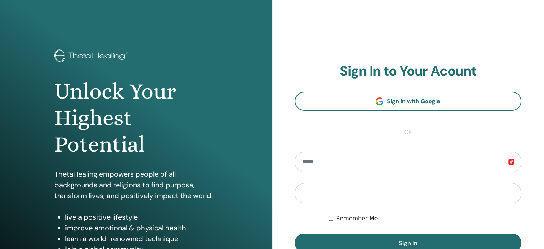
click at [378, 157] on input "email" at bounding box center [408, 161] width 227 height 21
type input "*"
type input "**********"
click at [295, 233] on button "Sign In" at bounding box center [408, 242] width 227 height 19
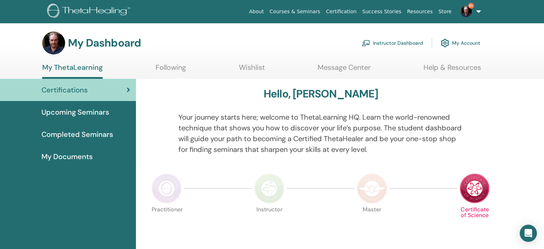
click at [388, 44] on link "Instructor Dashboard" at bounding box center [393, 43] width 62 height 16
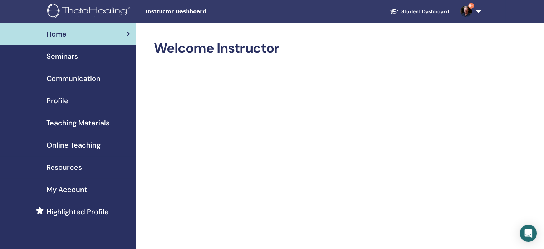
click at [69, 58] on span "Seminars" at bounding box center [61, 56] width 31 height 11
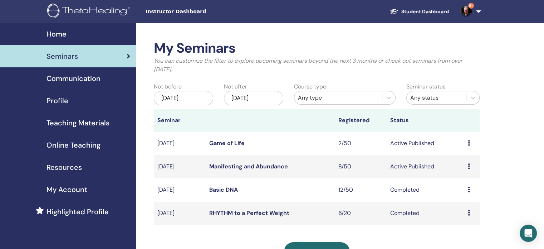
click at [468, 166] on icon at bounding box center [469, 166] width 2 height 6
click at [458, 192] on link "Attendees" at bounding box center [462, 193] width 27 height 8
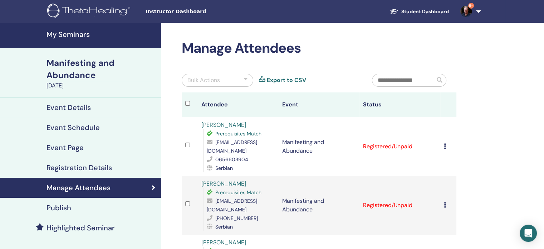
click at [245, 81] on div at bounding box center [246, 80] width 4 height 9
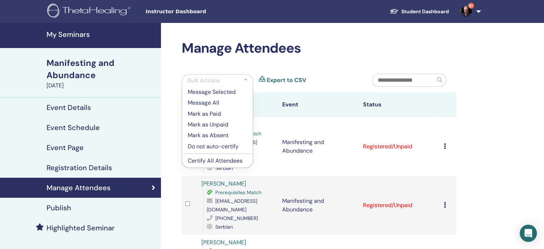
click at [226, 160] on p "Certify All Attendees" at bounding box center [217, 160] width 59 height 9
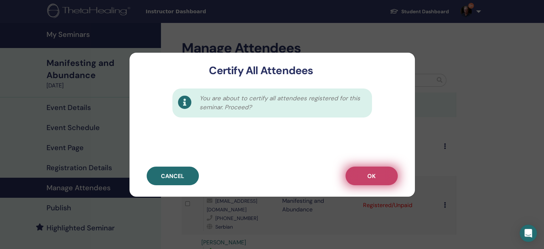
click at [368, 176] on span "OK" at bounding box center [371, 176] width 8 height 8
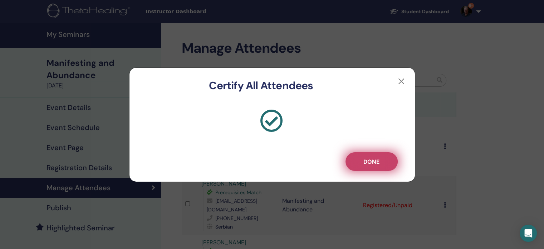
click at [383, 156] on button "Done" at bounding box center [371, 161] width 52 height 19
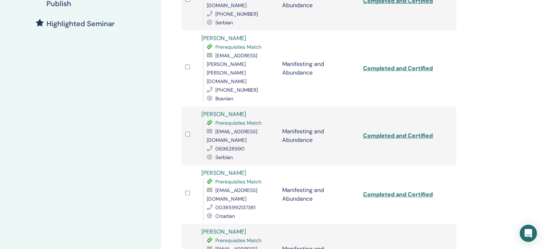
scroll to position [260, 0]
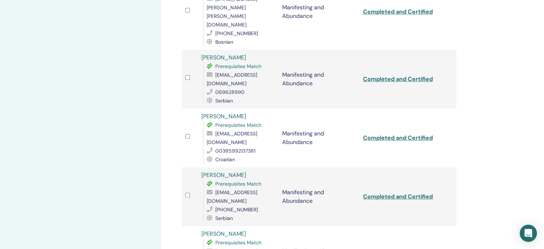
click at [241, 112] on link "[PERSON_NAME]" at bounding box center [223, 116] width 45 height 8
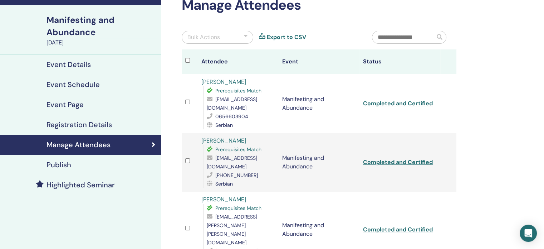
scroll to position [0, 0]
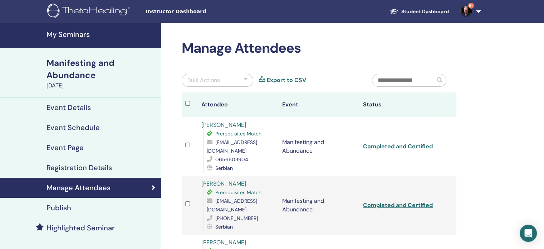
click at [79, 35] on h4 "My Seminars" at bounding box center [101, 34] width 110 height 9
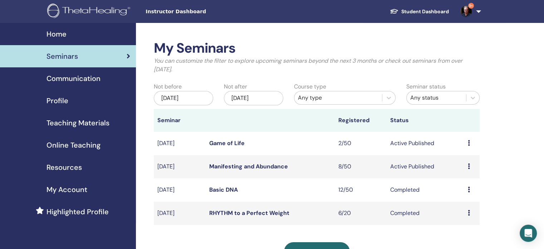
scroll to position [52, 0]
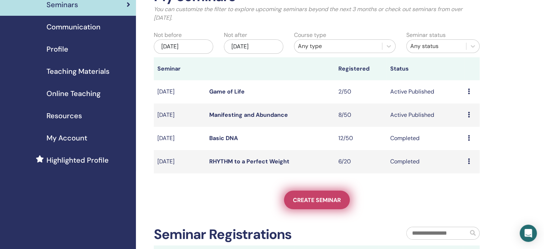
click at [320, 198] on span "Create seminar" at bounding box center [317, 200] width 48 height 8
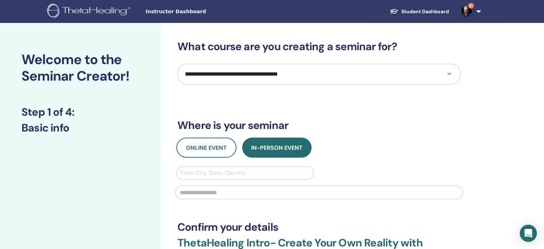
click at [259, 75] on select "**********" at bounding box center [318, 74] width 283 height 21
select select "*"
click at [177, 64] on select "**********" at bounding box center [318, 74] width 283 height 21
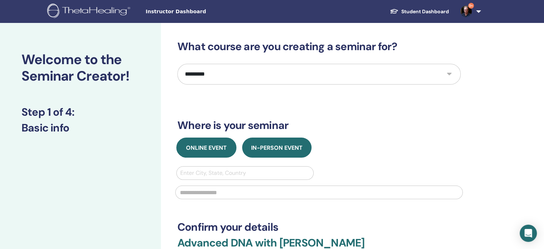
click at [213, 146] on span "Online Event" at bounding box center [206, 148] width 41 height 8
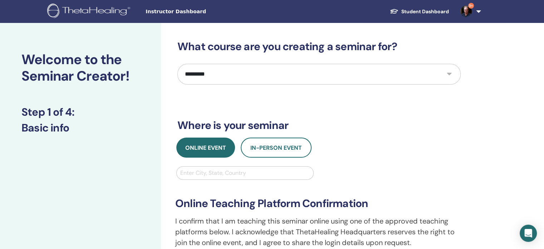
click at [213, 170] on div at bounding box center [244, 173] width 129 height 10
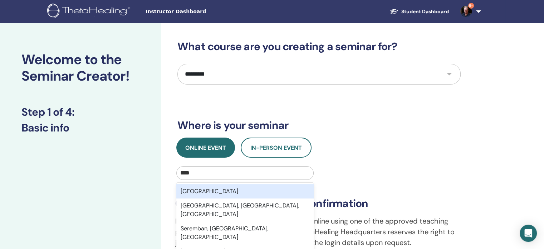
type input "*****"
click at [213, 192] on div "Serbia" at bounding box center [244, 191] width 137 height 14
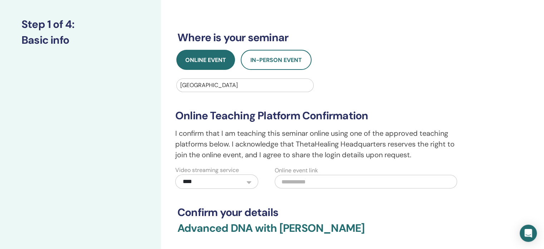
scroll to position [135, 0]
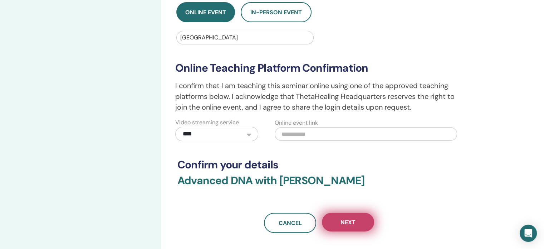
click at [351, 218] on span "Next" at bounding box center [347, 222] width 15 height 8
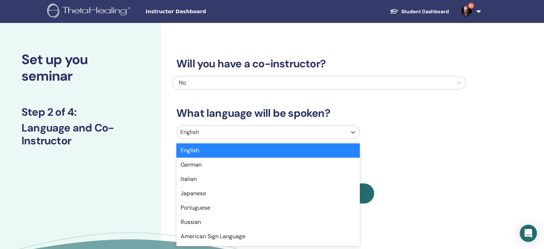
scroll to position [3, 0]
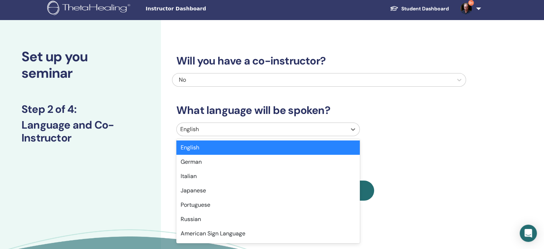
click at [283, 136] on div "option English selected, 1 of 47. 47 results available. Use Up and Down to choo…" at bounding box center [319, 130] width 294 height 16
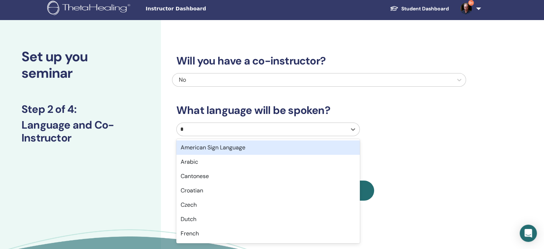
type input "**"
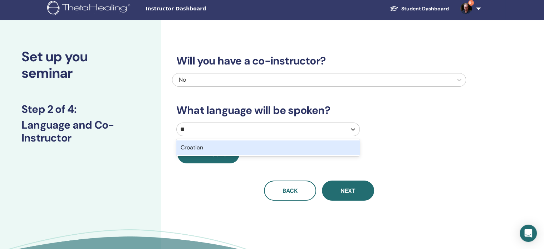
click at [278, 146] on div "Croatian" at bounding box center [267, 147] width 183 height 14
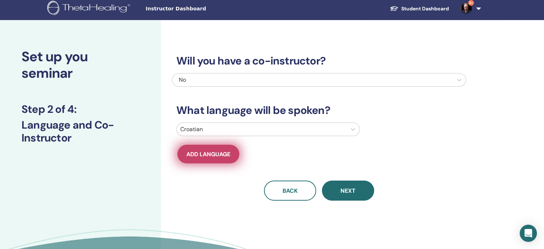
click at [212, 148] on button "Add language" at bounding box center [208, 153] width 62 height 19
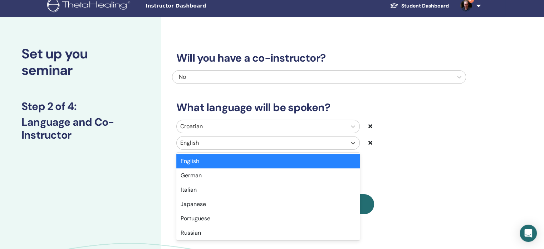
click at [223, 146] on div at bounding box center [261, 143] width 163 height 10
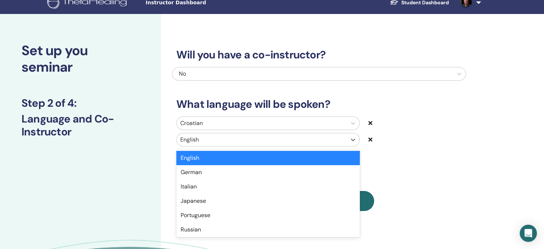
scroll to position [20, 0]
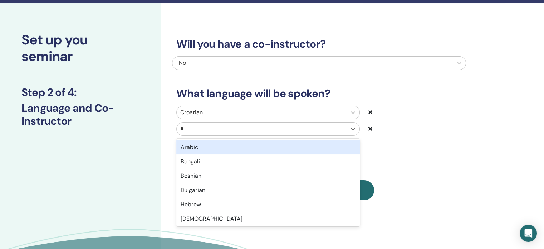
type input "**"
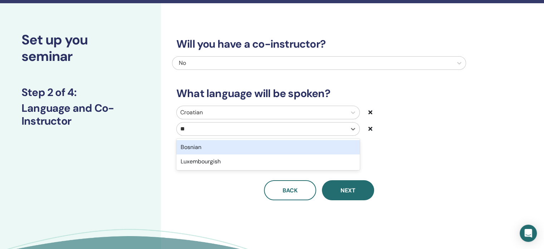
click at [223, 146] on div "Bosnian" at bounding box center [267, 147] width 183 height 14
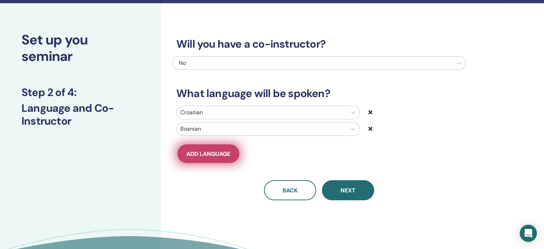
click at [212, 155] on span "Add language" at bounding box center [208, 154] width 44 height 8
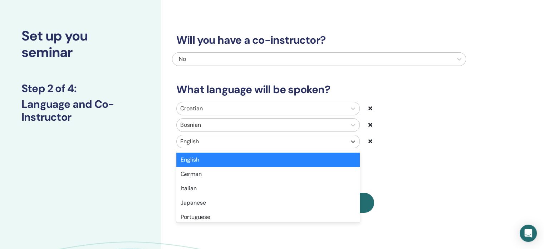
click at [229, 141] on div at bounding box center [261, 141] width 163 height 10
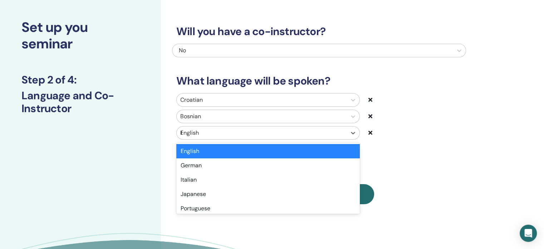
scroll to position [36, 0]
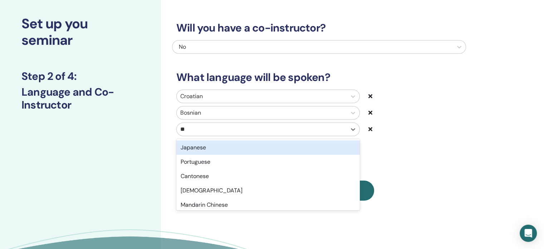
type input "***"
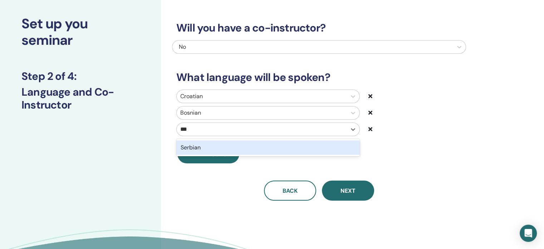
click at [232, 145] on div "Serbian" at bounding box center [267, 147] width 183 height 14
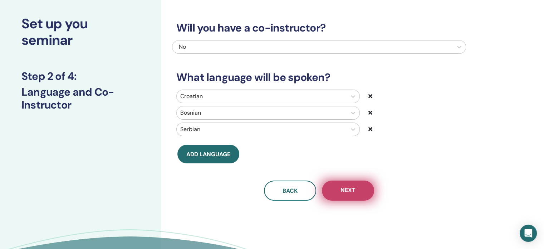
click at [344, 190] on span "Next" at bounding box center [347, 190] width 15 height 9
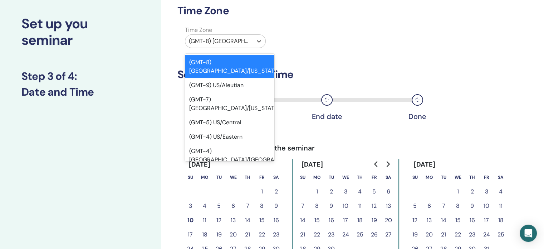
click at [238, 40] on div at bounding box center [219, 41] width 60 height 10
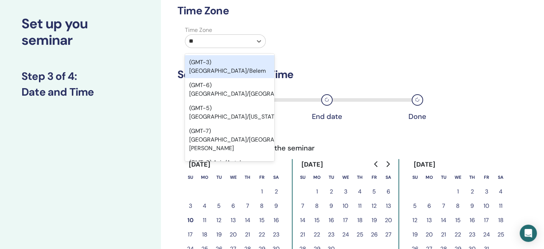
type input "***"
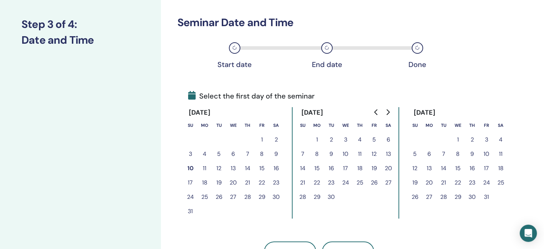
scroll to position [95, 0]
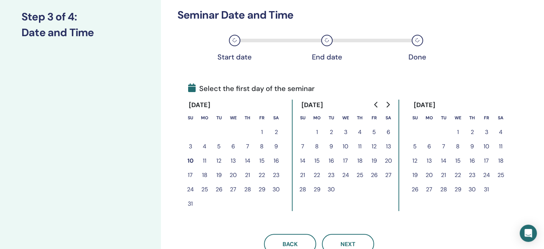
click at [374, 133] on button "5" at bounding box center [374, 132] width 14 height 14
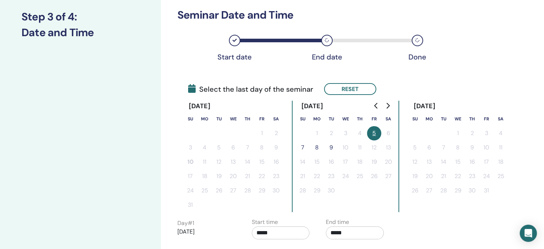
click at [301, 147] on button "7" at bounding box center [302, 147] width 14 height 14
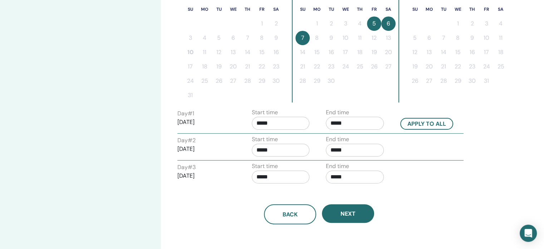
scroll to position [208, 0]
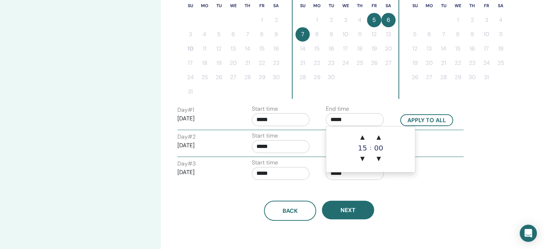
click at [359, 117] on input "*****" at bounding box center [355, 119] width 58 height 13
click at [363, 141] on span "▲" at bounding box center [362, 137] width 14 height 14
type input "*****"
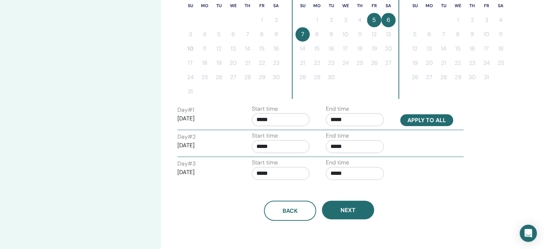
click at [428, 118] on button "Apply to all" at bounding box center [426, 120] width 53 height 12
type input "*****"
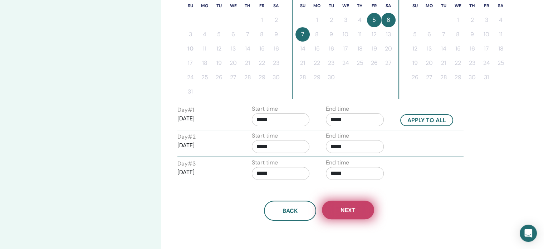
click at [362, 210] on button "Next" at bounding box center [348, 209] width 52 height 19
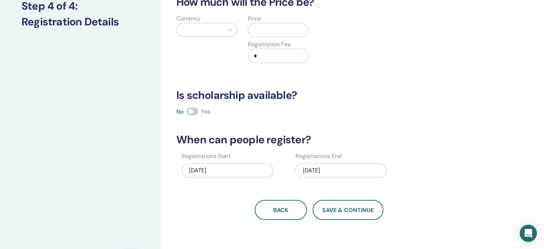
scroll to position [106, 0]
click at [351, 167] on div "09/07/2025" at bounding box center [341, 170] width 92 height 14
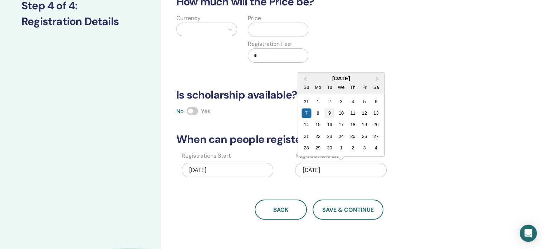
click at [329, 112] on div "9" at bounding box center [330, 113] width 10 height 10
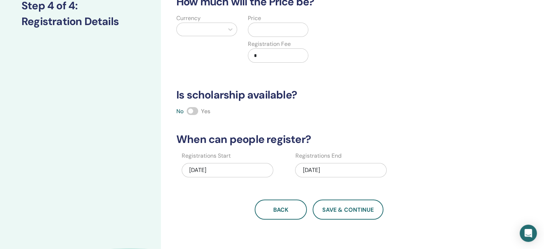
scroll to position [0, 0]
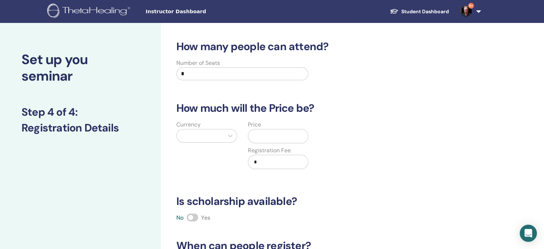
click at [253, 75] on input "*" at bounding box center [242, 73] width 132 height 13
type input "***"
click at [229, 136] on icon at bounding box center [230, 135] width 7 height 7
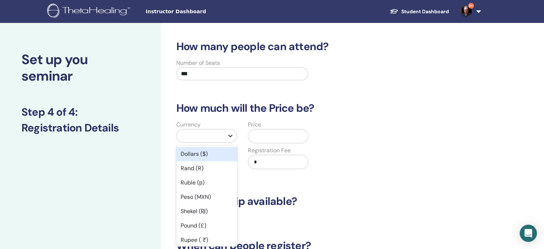
scroll to position [6, 0]
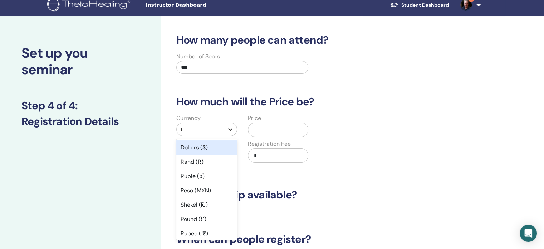
type input "**"
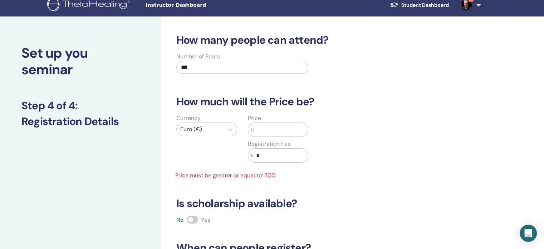
click at [273, 132] on input "text" at bounding box center [281, 130] width 54 height 14
type input "*"
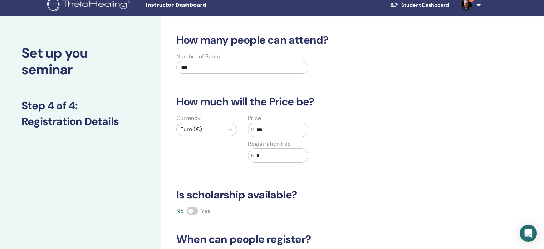
type input "***"
click at [416, 186] on div "How many people can attend? Number of Seats *** How much will the Price be? Cur…" at bounding box center [319, 176] width 294 height 285
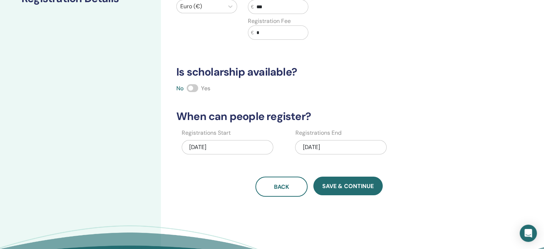
scroll to position [138, 0]
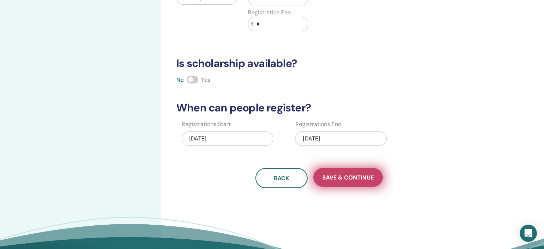
click at [351, 178] on span "Save & Continue" at bounding box center [348, 177] width 52 height 8
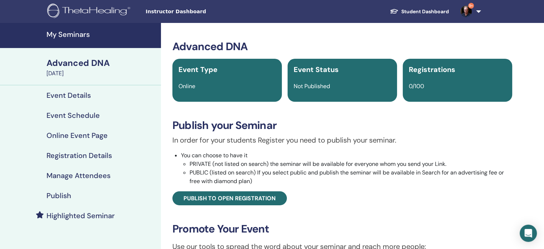
scroll to position [69, 0]
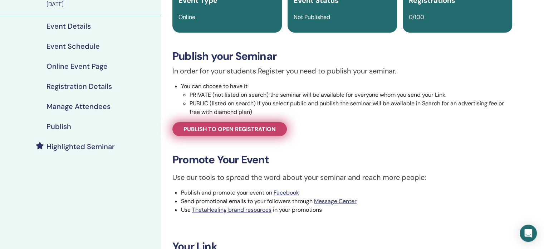
click at [272, 128] on span "Publish to open registration" at bounding box center [229, 129] width 92 height 8
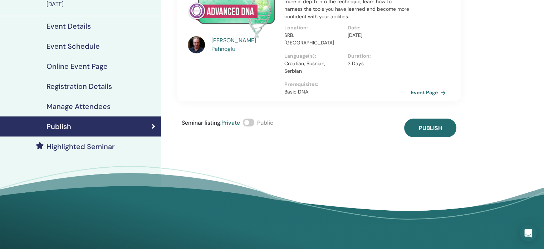
click at [252, 123] on span at bounding box center [248, 122] width 11 height 8
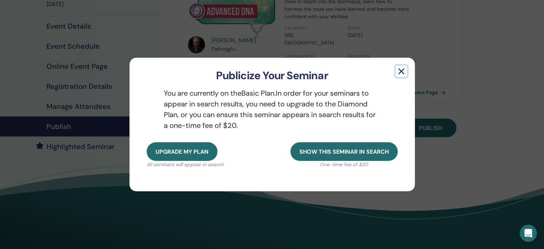
click at [401, 75] on button "button" at bounding box center [401, 70] width 11 height 11
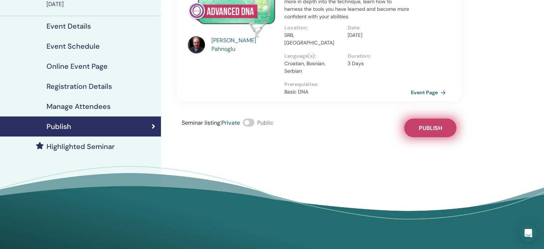
click at [423, 129] on span "Publish" at bounding box center [430, 128] width 23 height 8
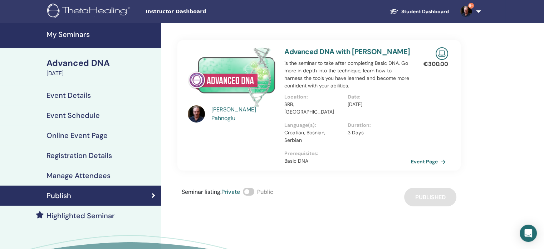
click at [70, 37] on h4 "My Seminars" at bounding box center [101, 34] width 110 height 9
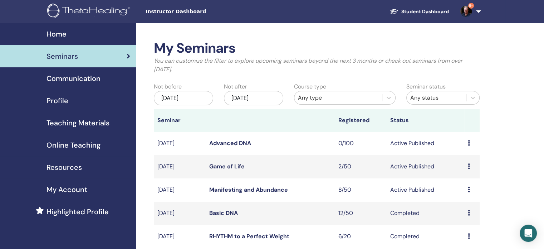
click at [468, 167] on icon at bounding box center [469, 166] width 2 height 6
click at [459, 192] on link "Attendees" at bounding box center [462, 195] width 27 height 8
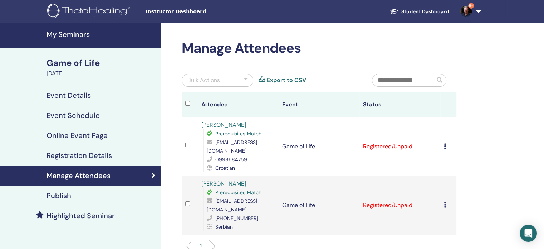
click at [480, 6] on link "9+" at bounding box center [469, 11] width 29 height 23
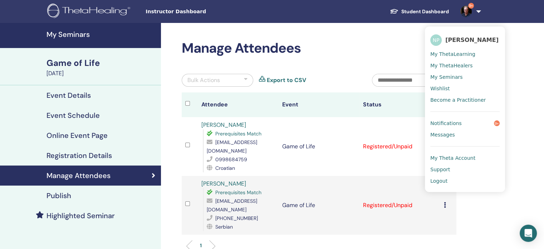
click at [439, 182] on span "Logout" at bounding box center [438, 180] width 17 height 6
